Goal: Task Accomplishment & Management: Manage account settings

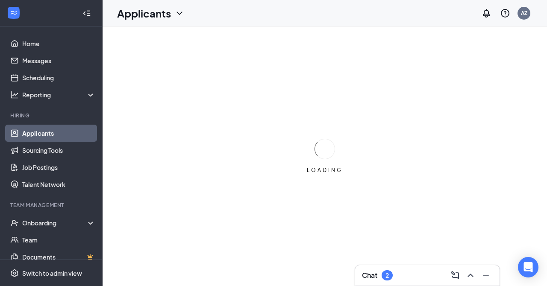
click at [411, 282] on div "Chat 2" at bounding box center [427, 276] width 131 height 14
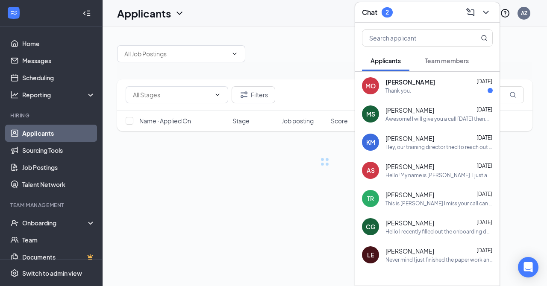
click at [423, 87] on div "Thank you." at bounding box center [439, 90] width 107 height 7
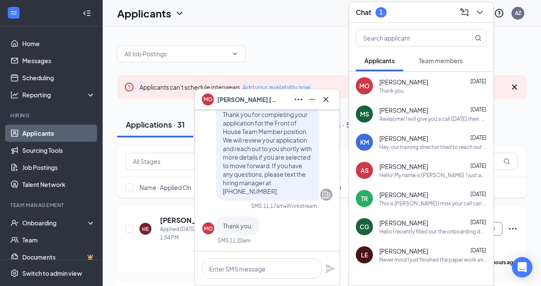
click at [325, 101] on icon "Cross" at bounding box center [326, 99] width 10 height 10
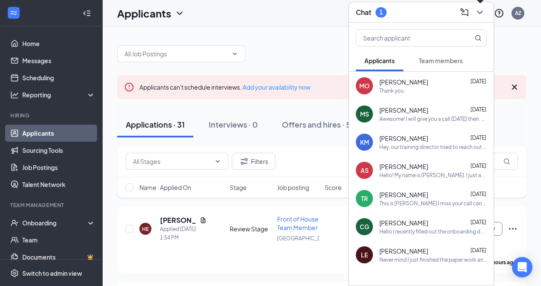
click at [485, 14] on button at bounding box center [480, 13] width 14 height 14
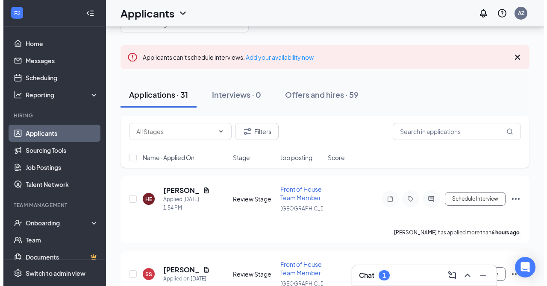
scroll to position [41, 0]
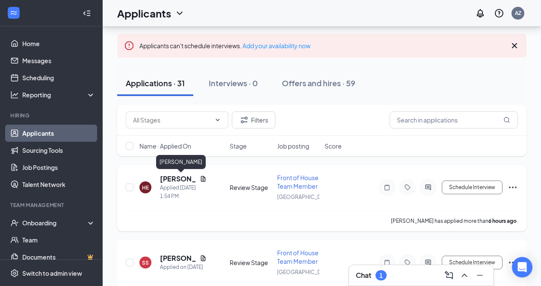
click at [170, 180] on h5 "[PERSON_NAME]" at bounding box center [178, 178] width 36 height 9
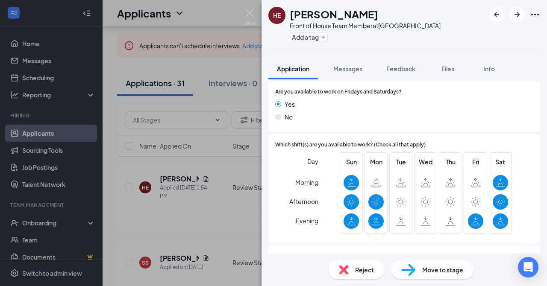
scroll to position [872, 0]
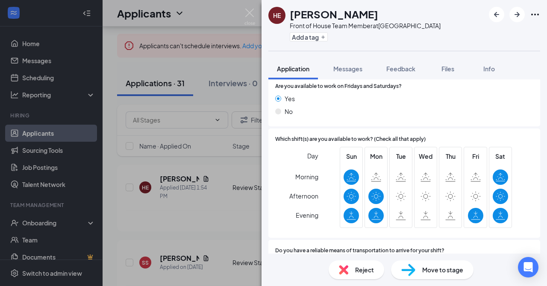
click at [370, 272] on span "Reject" at bounding box center [364, 270] width 19 height 9
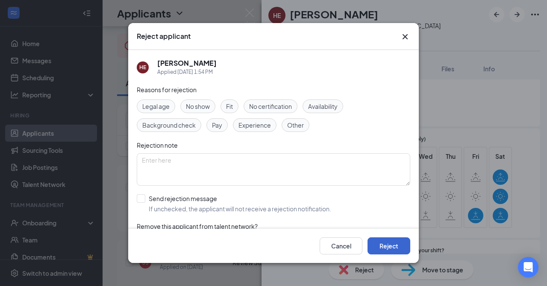
click at [381, 245] on button "Reject" at bounding box center [389, 246] width 43 height 17
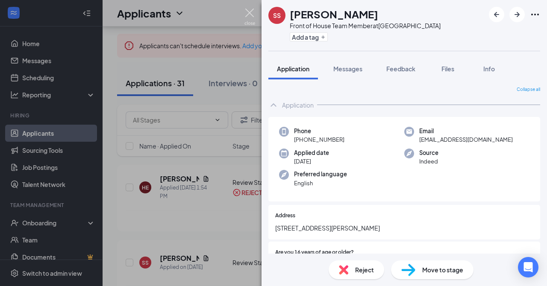
click at [251, 13] on img at bounding box center [250, 17] width 11 height 17
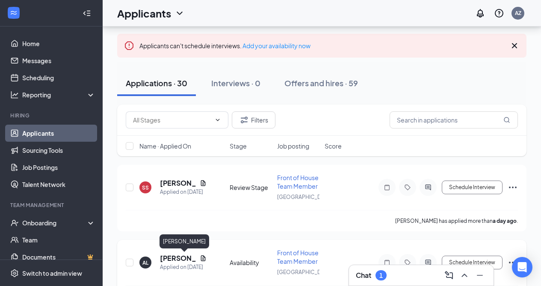
click at [170, 260] on h5 "[PERSON_NAME]" at bounding box center [178, 258] width 36 height 9
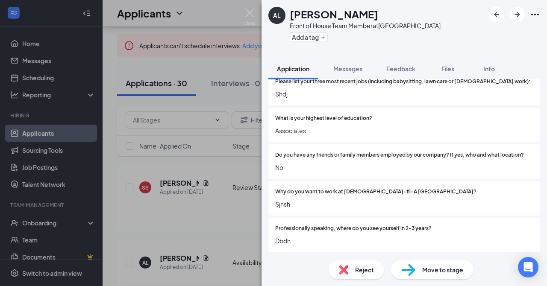
scroll to position [502, 0]
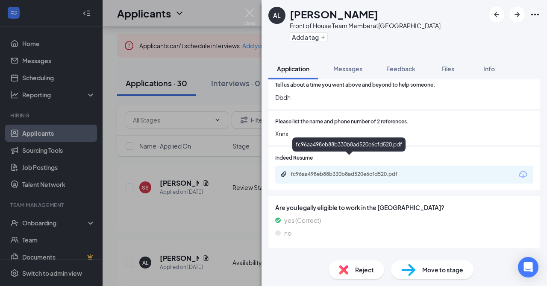
click at [386, 171] on div "fc96aa498eb88b330b8ad520e6cfd520.pdf" at bounding box center [351, 174] width 120 height 7
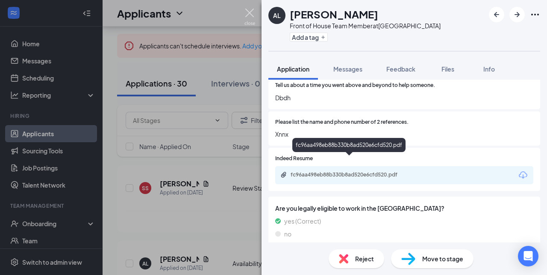
click at [253, 11] on img at bounding box center [250, 17] width 11 height 17
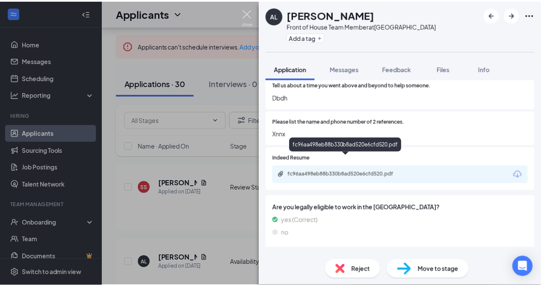
scroll to position [499, 0]
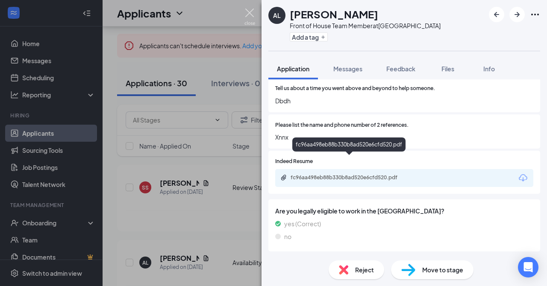
click at [249, 12] on img at bounding box center [250, 17] width 11 height 17
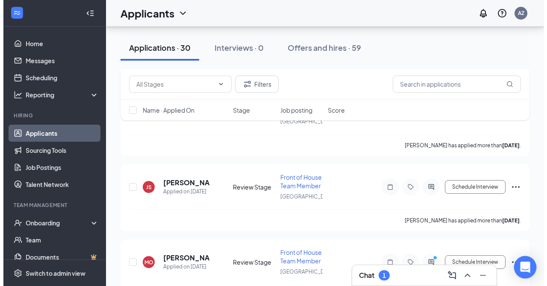
scroll to position [198, 0]
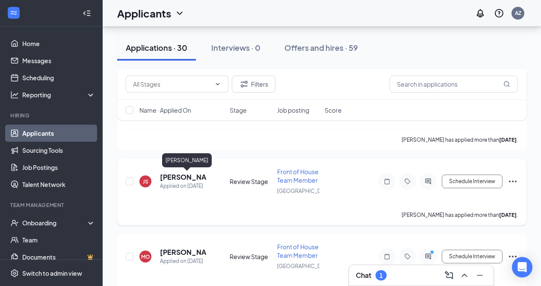
click at [195, 178] on h5 "[PERSON_NAME]" at bounding box center [183, 177] width 47 height 9
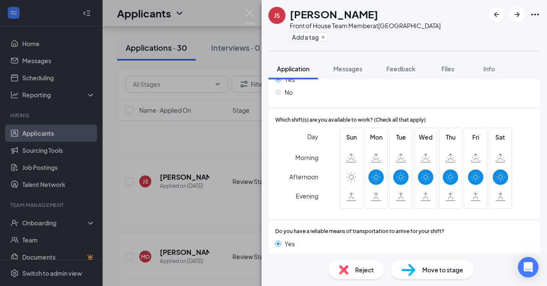
scroll to position [812, 0]
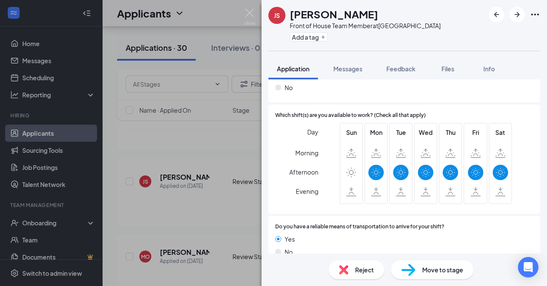
click at [351, 269] on div "Reject" at bounding box center [357, 270] width 56 height 19
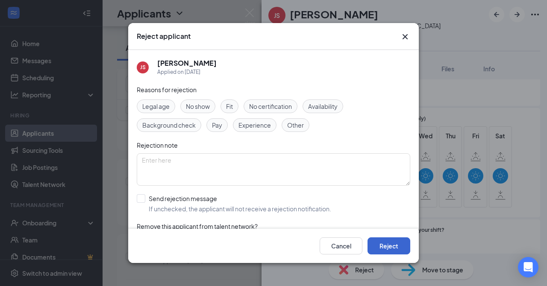
click at [386, 247] on button "Reject" at bounding box center [389, 246] width 43 height 17
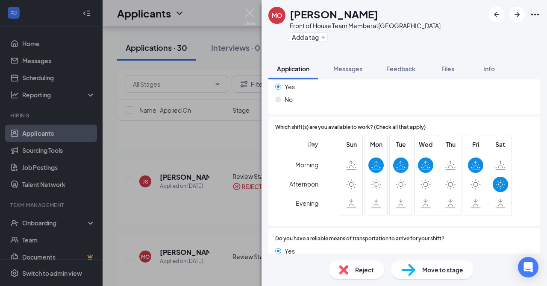
scroll to position [793, 0]
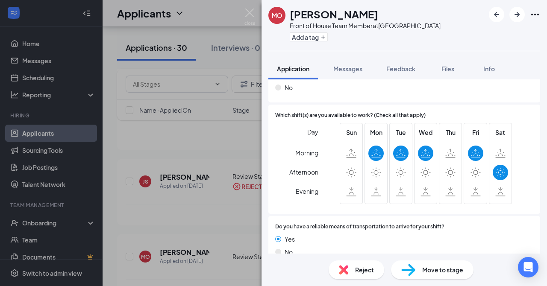
click at [354, 270] on div "Reject" at bounding box center [357, 270] width 56 height 19
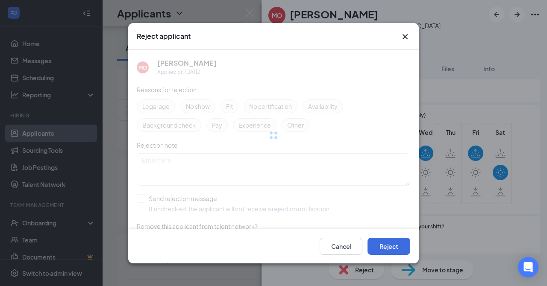
scroll to position [789, 0]
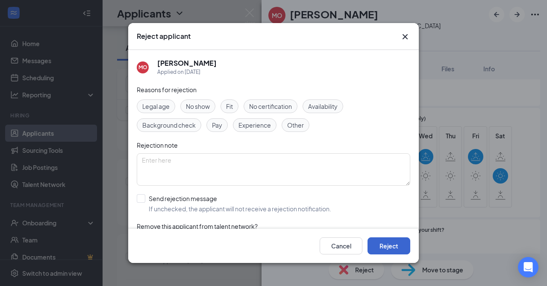
click at [381, 247] on button "Reject" at bounding box center [389, 246] width 43 height 17
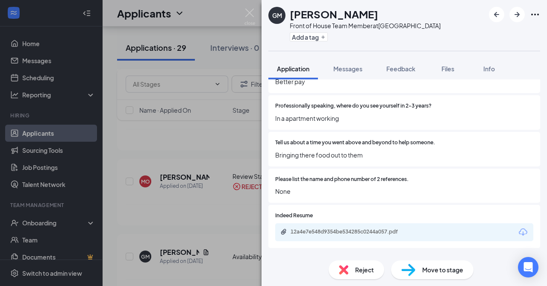
scroll to position [521, 0]
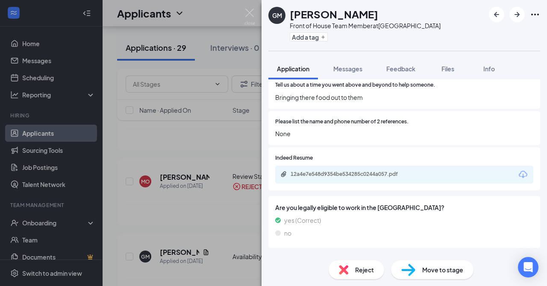
click at [371, 268] on span "Reject" at bounding box center [364, 270] width 19 height 9
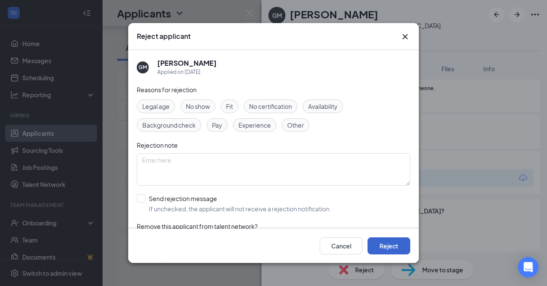
click at [396, 251] on button "Reject" at bounding box center [389, 246] width 43 height 17
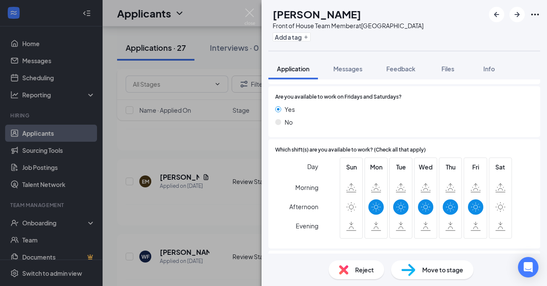
scroll to position [819, 0]
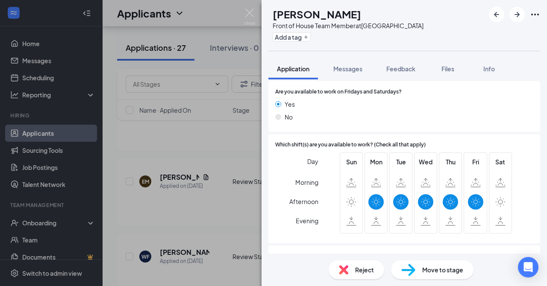
click at [365, 266] on span "Reject" at bounding box center [364, 270] width 19 height 9
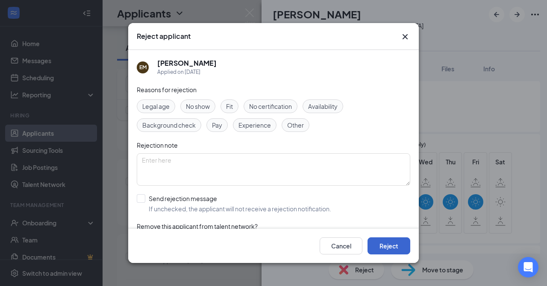
click at [396, 242] on button "Reject" at bounding box center [389, 246] width 43 height 17
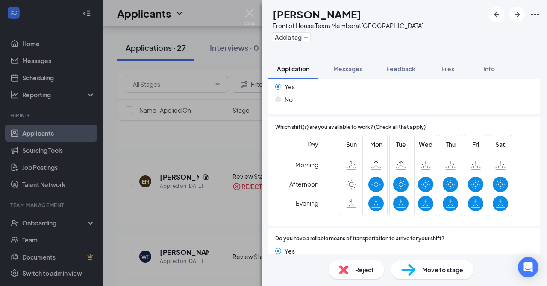
scroll to position [840, 0]
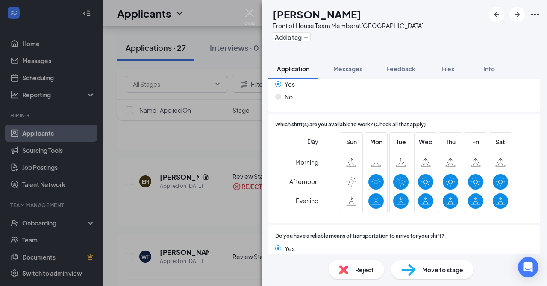
click at [354, 275] on div "Reject" at bounding box center [357, 270] width 56 height 19
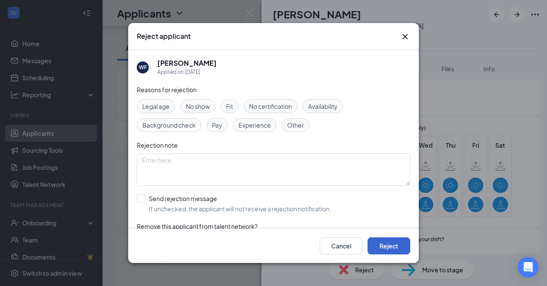
click at [389, 246] on button "Reject" at bounding box center [389, 246] width 43 height 17
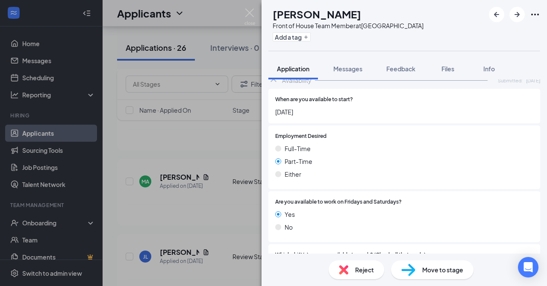
scroll to position [732, 0]
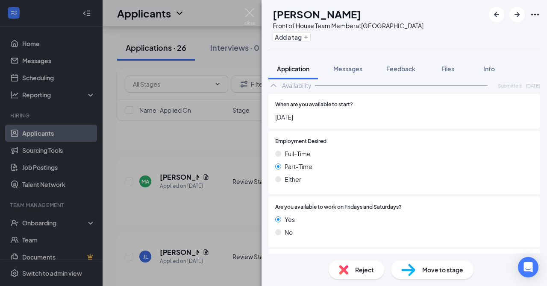
click at [367, 267] on span "Reject" at bounding box center [364, 270] width 19 height 9
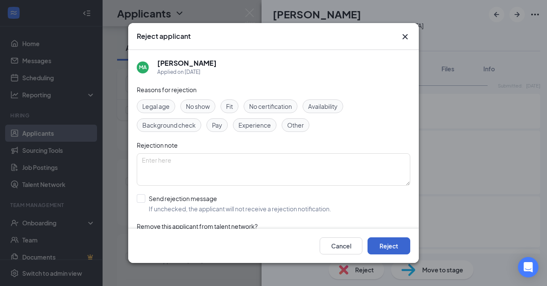
click at [381, 249] on button "Reject" at bounding box center [389, 246] width 43 height 17
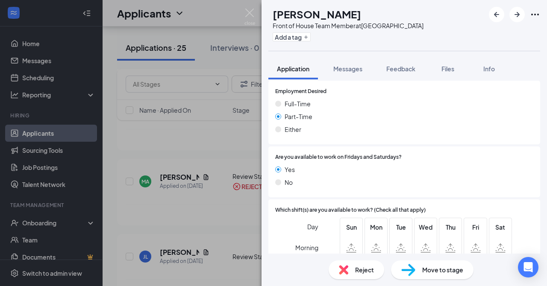
scroll to position [723, 0]
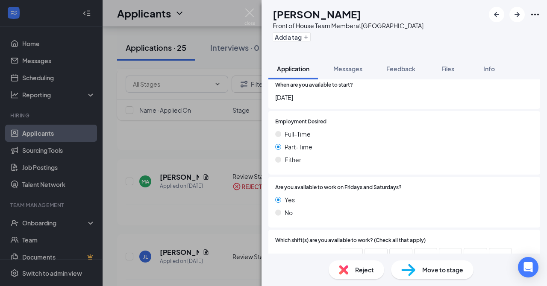
click at [366, 266] on span "Reject" at bounding box center [364, 270] width 19 height 9
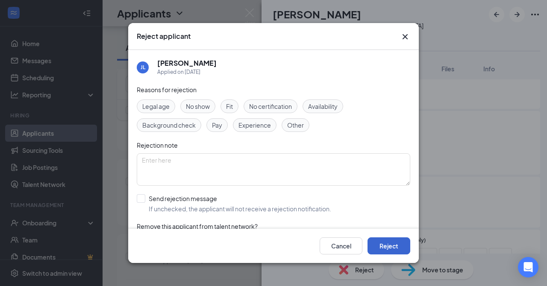
click at [389, 249] on button "Reject" at bounding box center [389, 246] width 43 height 17
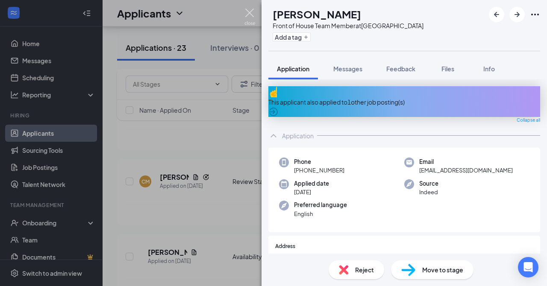
click at [253, 16] on img at bounding box center [250, 17] width 11 height 17
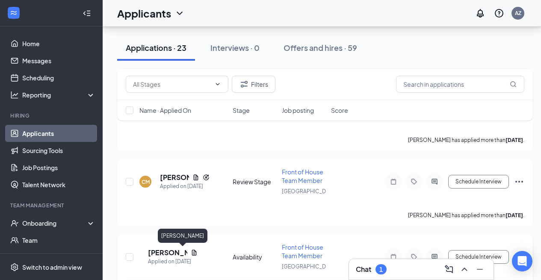
click at [171, 253] on h5 "[PERSON_NAME]" at bounding box center [167, 252] width 39 height 9
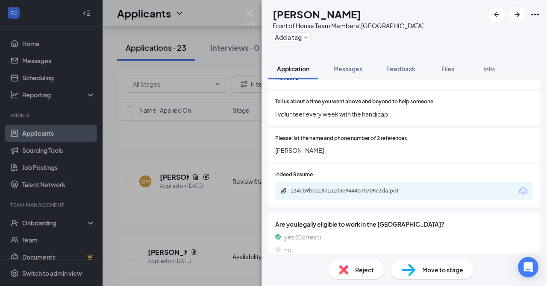
scroll to position [502, 0]
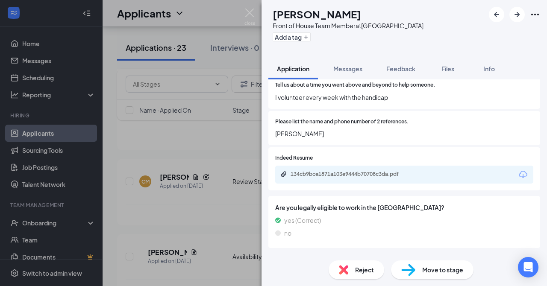
click at [351, 270] on div "Reject" at bounding box center [357, 270] width 56 height 19
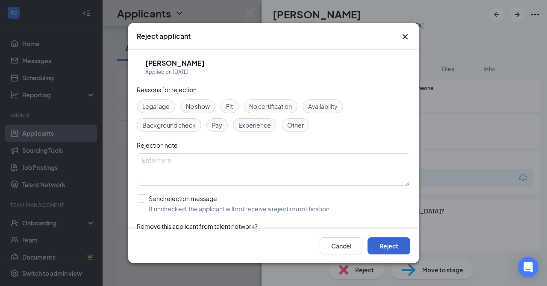
click at [395, 242] on button "Reject" at bounding box center [389, 246] width 43 height 17
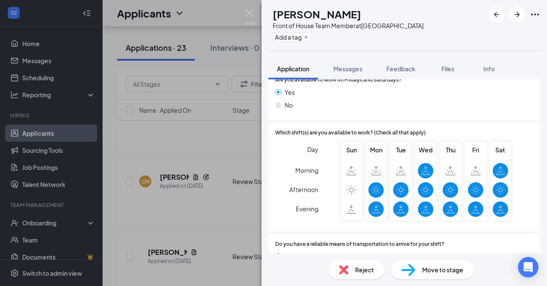
scroll to position [829, 0]
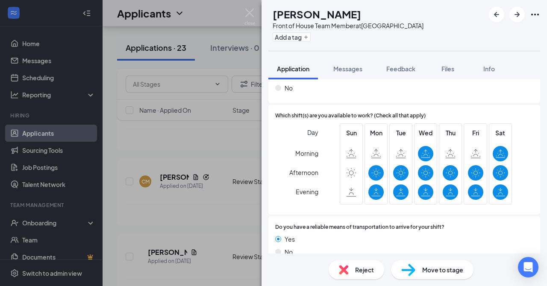
click at [369, 275] on div "Reject" at bounding box center [357, 270] width 56 height 19
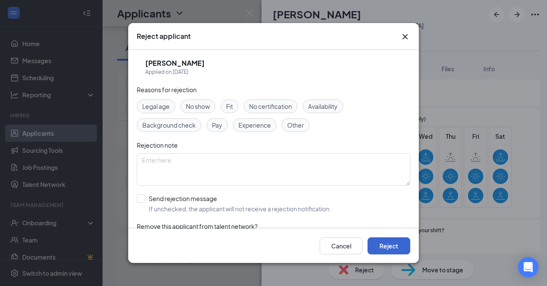
click at [393, 242] on button "Reject" at bounding box center [389, 246] width 43 height 17
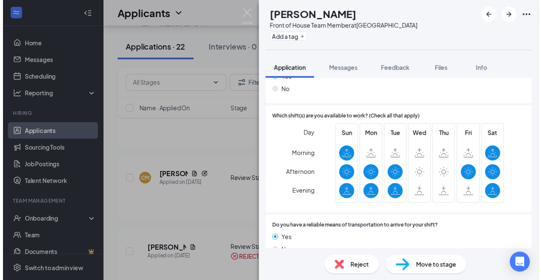
scroll to position [859, 0]
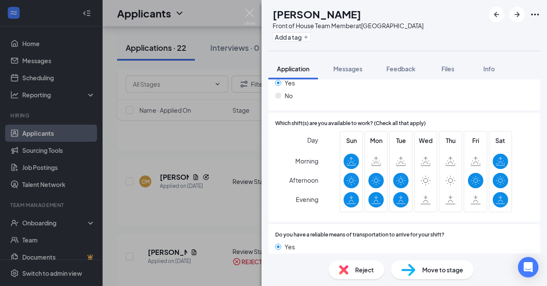
click at [363, 273] on span "Reject" at bounding box center [364, 270] width 19 height 9
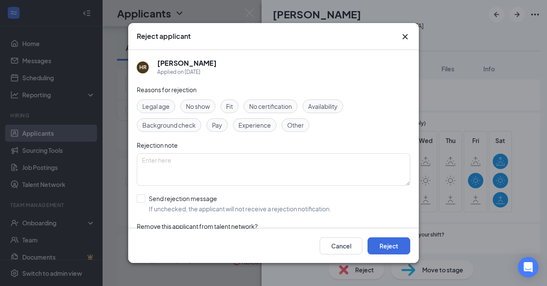
click at [403, 37] on icon "Cross" at bounding box center [405, 37] width 10 height 10
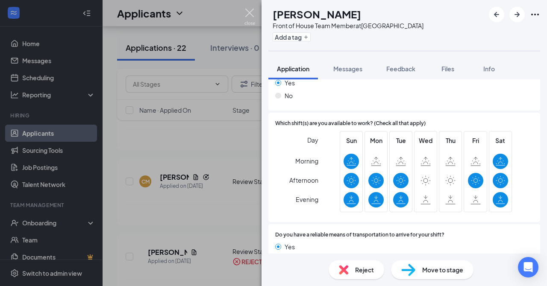
click at [253, 14] on img at bounding box center [250, 17] width 11 height 17
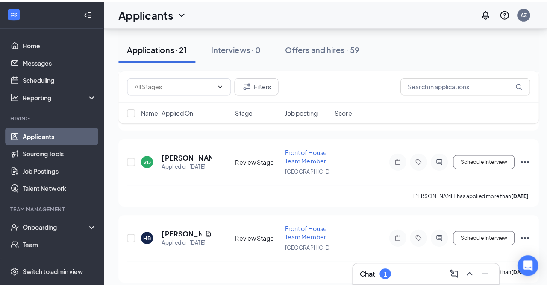
scroll to position [345, 0]
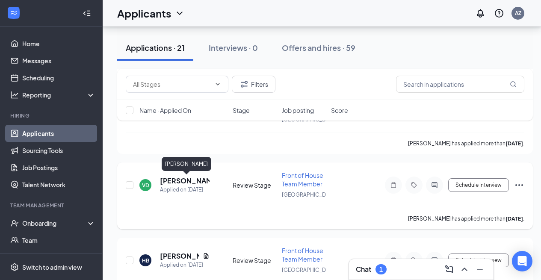
click at [176, 182] on h5 "[PERSON_NAME]" at bounding box center [185, 180] width 50 height 9
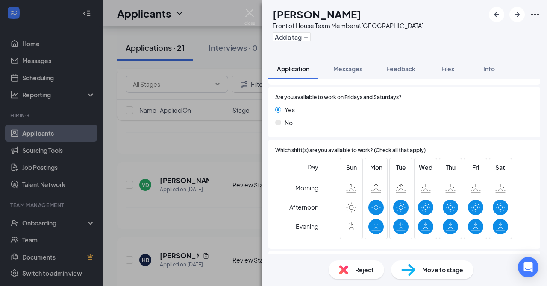
scroll to position [760, 0]
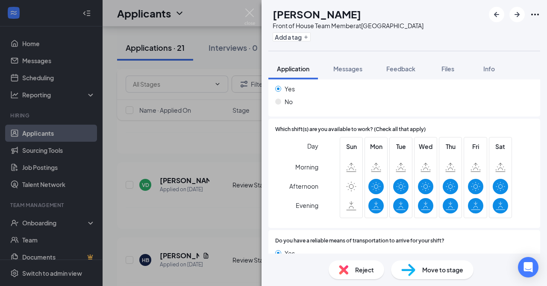
click at [345, 268] on img at bounding box center [343, 270] width 9 height 9
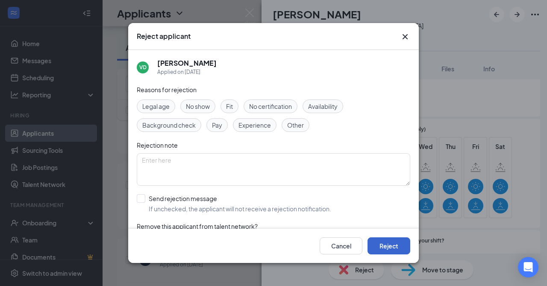
click at [386, 245] on button "Reject" at bounding box center [389, 246] width 43 height 17
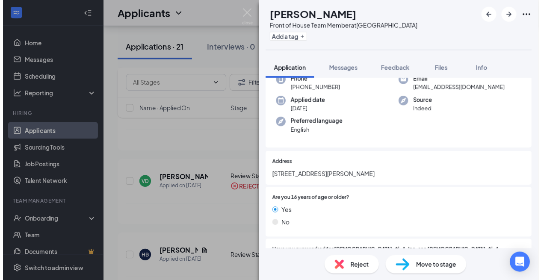
scroll to position [21, 0]
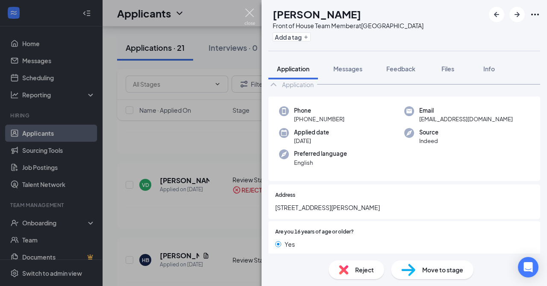
click at [252, 15] on img at bounding box center [250, 17] width 11 height 17
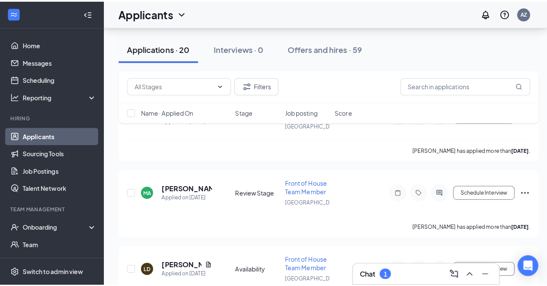
scroll to position [413, 0]
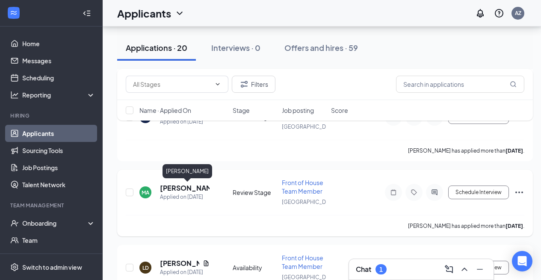
click at [192, 186] on h5 "[PERSON_NAME]" at bounding box center [185, 187] width 50 height 9
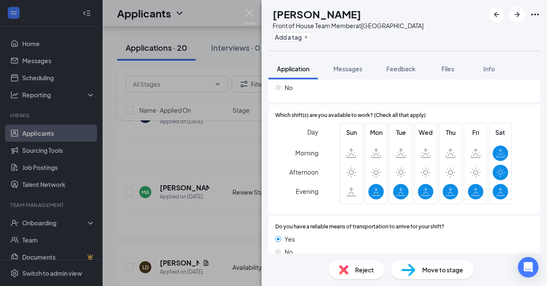
scroll to position [793, 0]
click at [348, 269] on img at bounding box center [343, 270] width 9 height 9
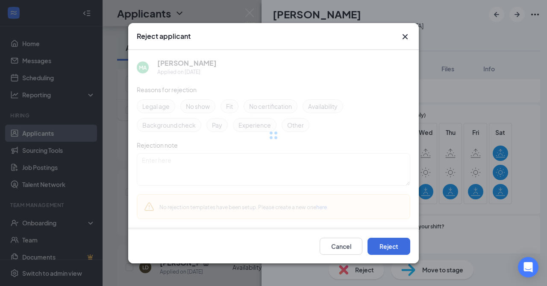
scroll to position [789, 0]
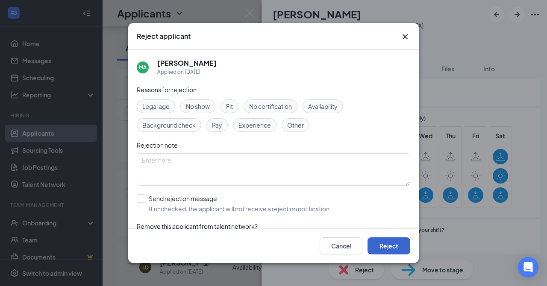
click at [392, 242] on button "Reject" at bounding box center [389, 246] width 43 height 17
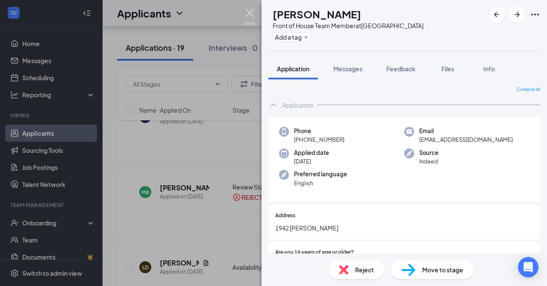
click at [247, 12] on img at bounding box center [250, 17] width 11 height 17
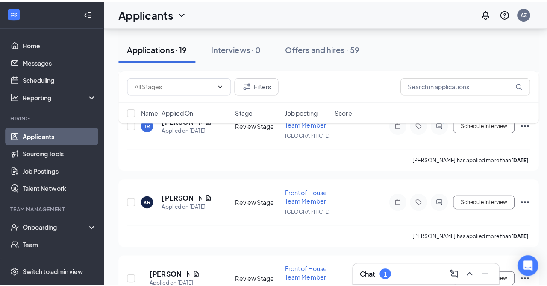
scroll to position [540, 0]
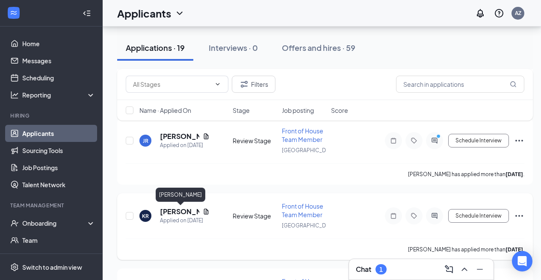
click at [186, 215] on h5 "[PERSON_NAME]" at bounding box center [179, 211] width 39 height 9
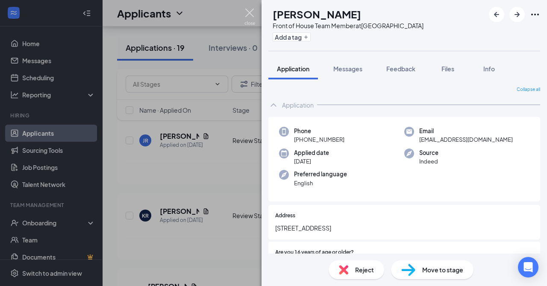
click at [251, 18] on img at bounding box center [250, 17] width 11 height 17
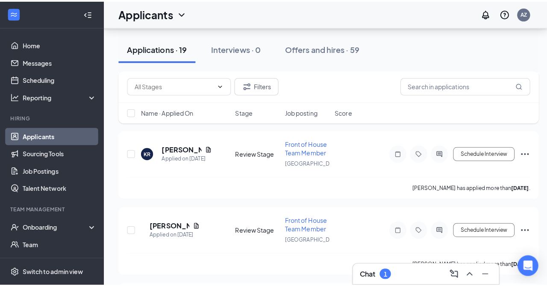
scroll to position [655, 0]
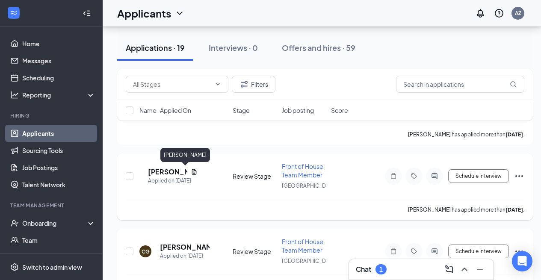
click at [176, 171] on h5 "[PERSON_NAME]" at bounding box center [167, 171] width 39 height 9
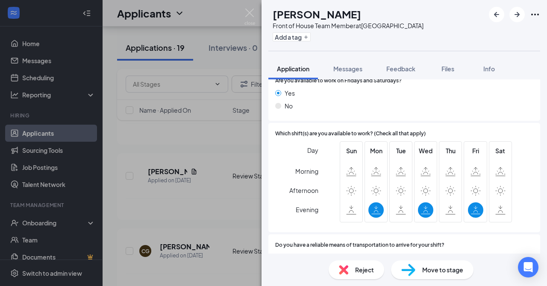
scroll to position [940, 0]
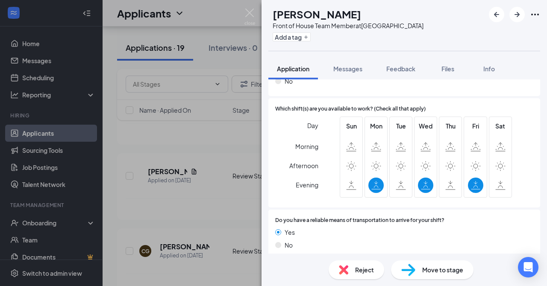
click at [349, 269] on div "Reject" at bounding box center [357, 270] width 56 height 19
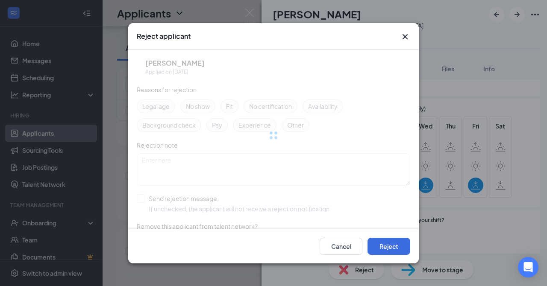
scroll to position [939, 0]
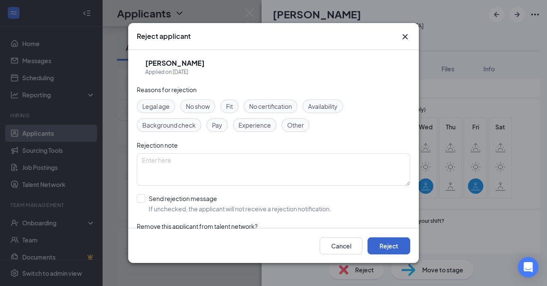
click at [394, 247] on button "Reject" at bounding box center [389, 246] width 43 height 17
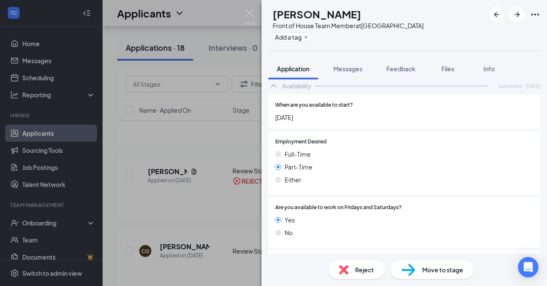
scroll to position [868, 0]
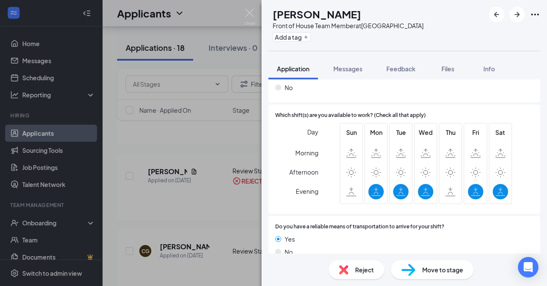
click at [371, 272] on span "Reject" at bounding box center [364, 270] width 19 height 9
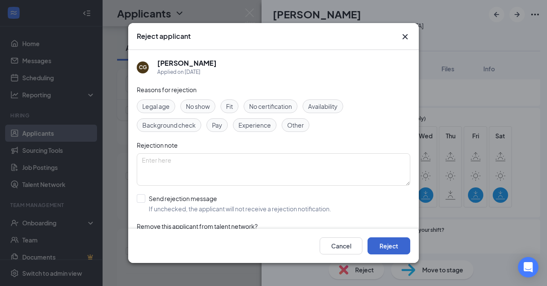
click at [398, 249] on button "Reject" at bounding box center [389, 246] width 43 height 17
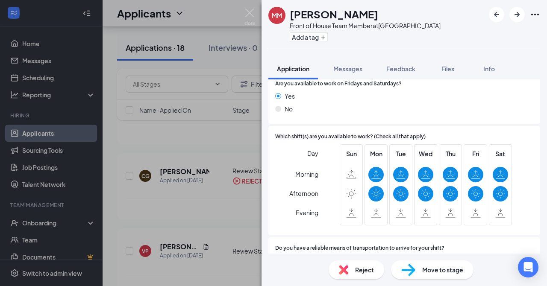
scroll to position [814, 0]
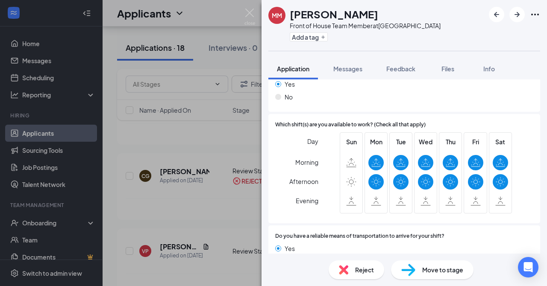
click at [354, 277] on div "Reject" at bounding box center [357, 270] width 56 height 19
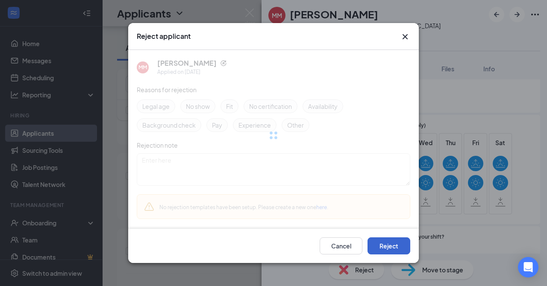
click at [388, 248] on button "Reject" at bounding box center [389, 246] width 43 height 17
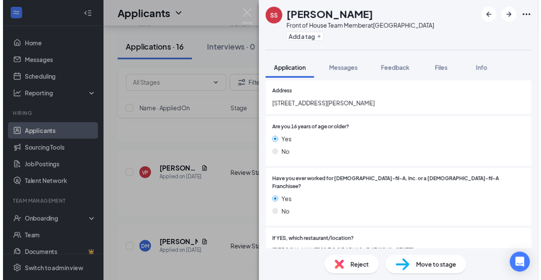
scroll to position [128, 0]
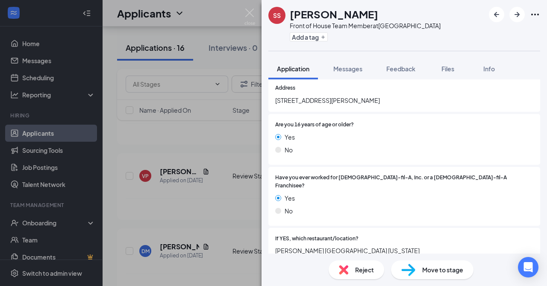
click at [257, 15] on div "SS [PERSON_NAME] Front of House Team Member at [GEOGRAPHIC_DATA] Add a tag Appl…" at bounding box center [273, 143] width 547 height 286
click at [250, 15] on img at bounding box center [250, 17] width 11 height 17
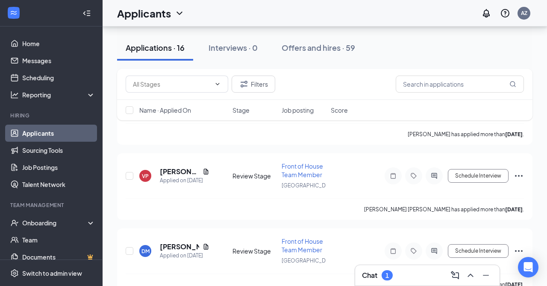
click at [250, 16] on div "Applicants AZ" at bounding box center [325, 13] width 445 height 27
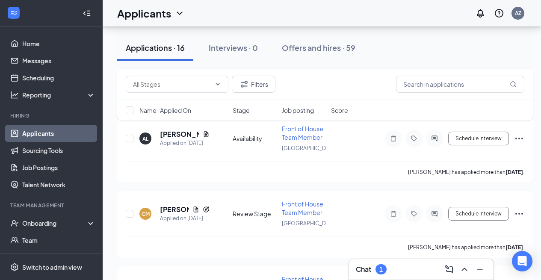
scroll to position [157, 0]
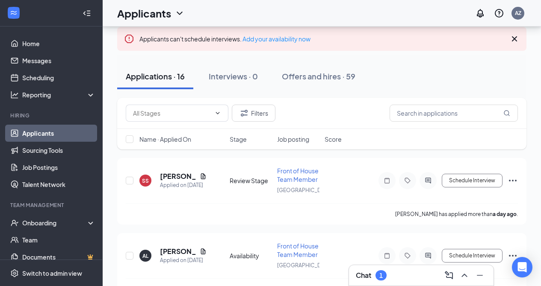
scroll to position [50, 0]
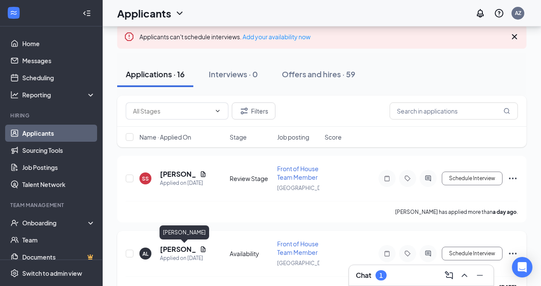
click at [180, 250] on h5 "[PERSON_NAME]" at bounding box center [178, 249] width 36 height 9
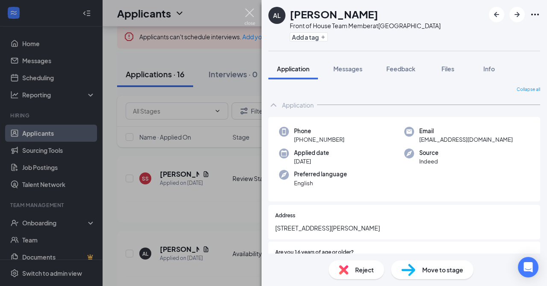
click at [250, 15] on img at bounding box center [250, 17] width 11 height 17
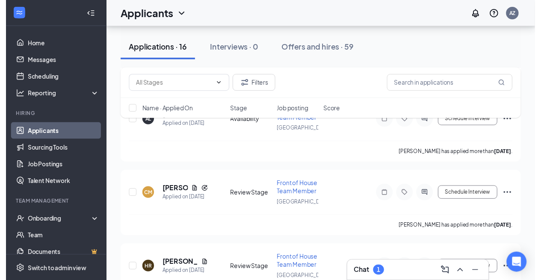
scroll to position [179, 0]
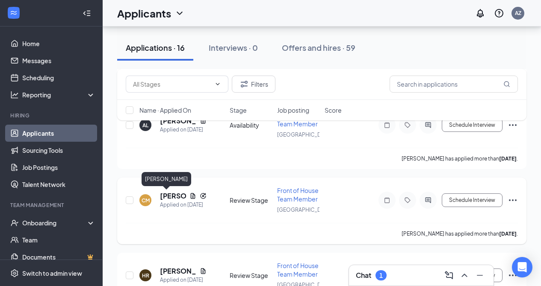
click at [170, 195] on h5 "[PERSON_NAME]" at bounding box center [173, 196] width 26 height 9
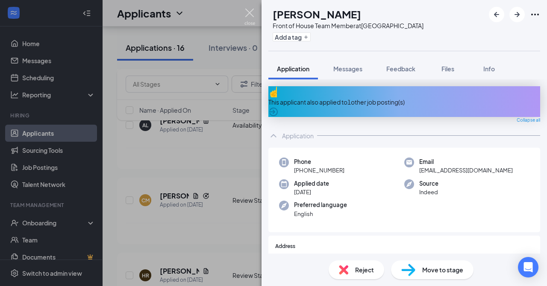
click at [249, 13] on img at bounding box center [250, 17] width 11 height 17
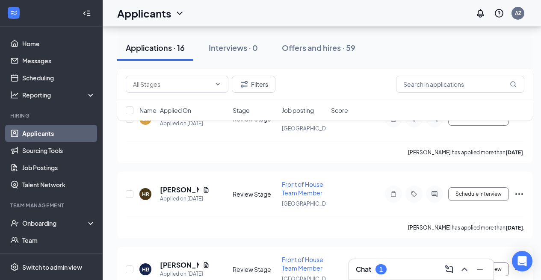
scroll to position [300, 0]
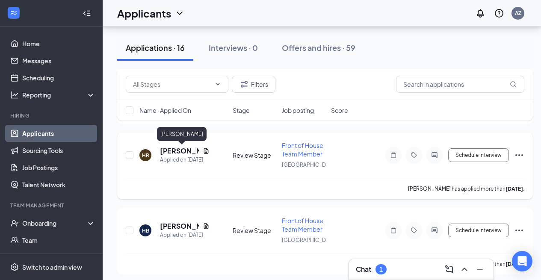
click at [180, 148] on h5 "[PERSON_NAME]" at bounding box center [179, 150] width 39 height 9
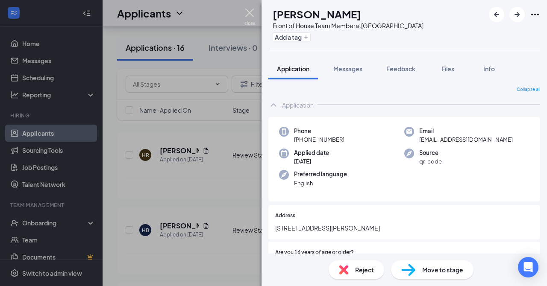
click at [251, 17] on img at bounding box center [250, 17] width 11 height 17
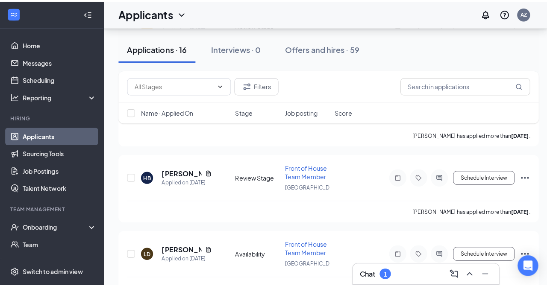
scroll to position [380, 0]
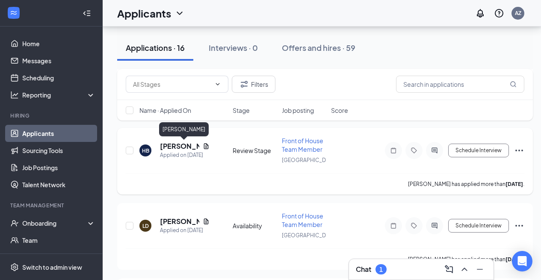
click at [171, 142] on h5 "[PERSON_NAME]" at bounding box center [179, 146] width 39 height 9
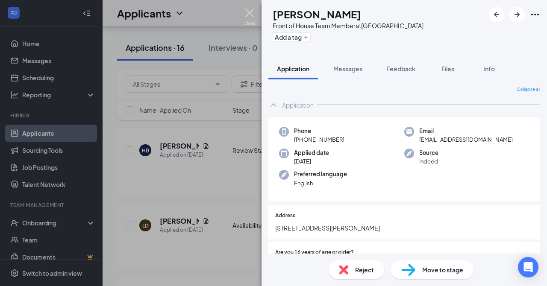
click at [251, 14] on img at bounding box center [250, 17] width 11 height 17
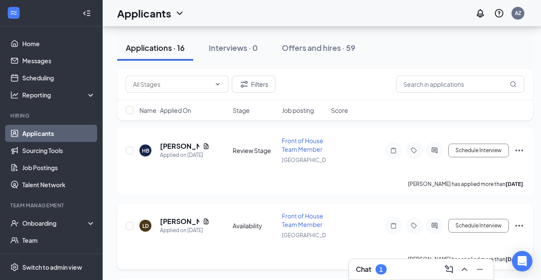
click at [165, 223] on h5 "[PERSON_NAME]" at bounding box center [179, 221] width 39 height 9
